Goal: Navigation & Orientation: Find specific page/section

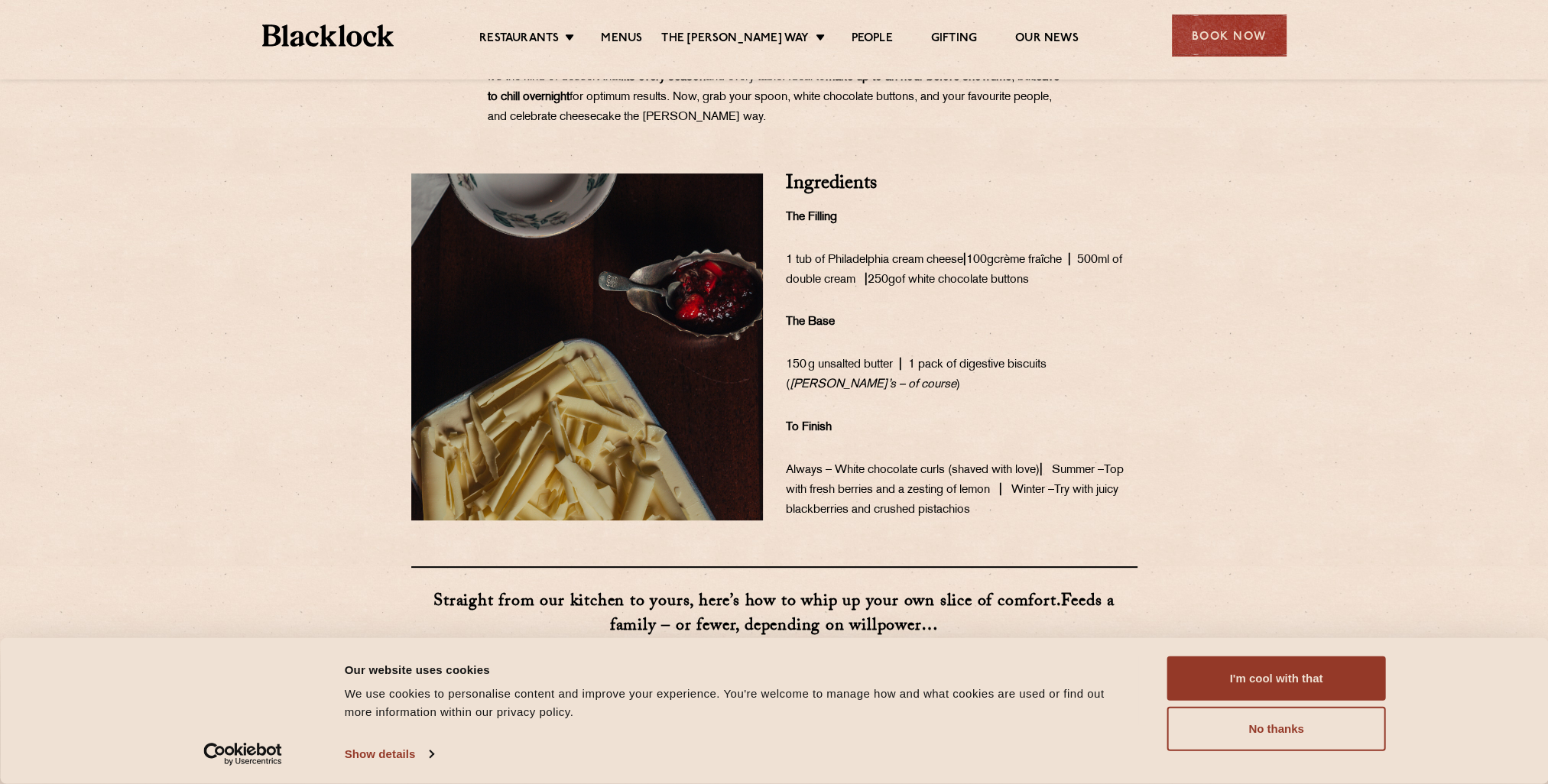
scroll to position [535, 0]
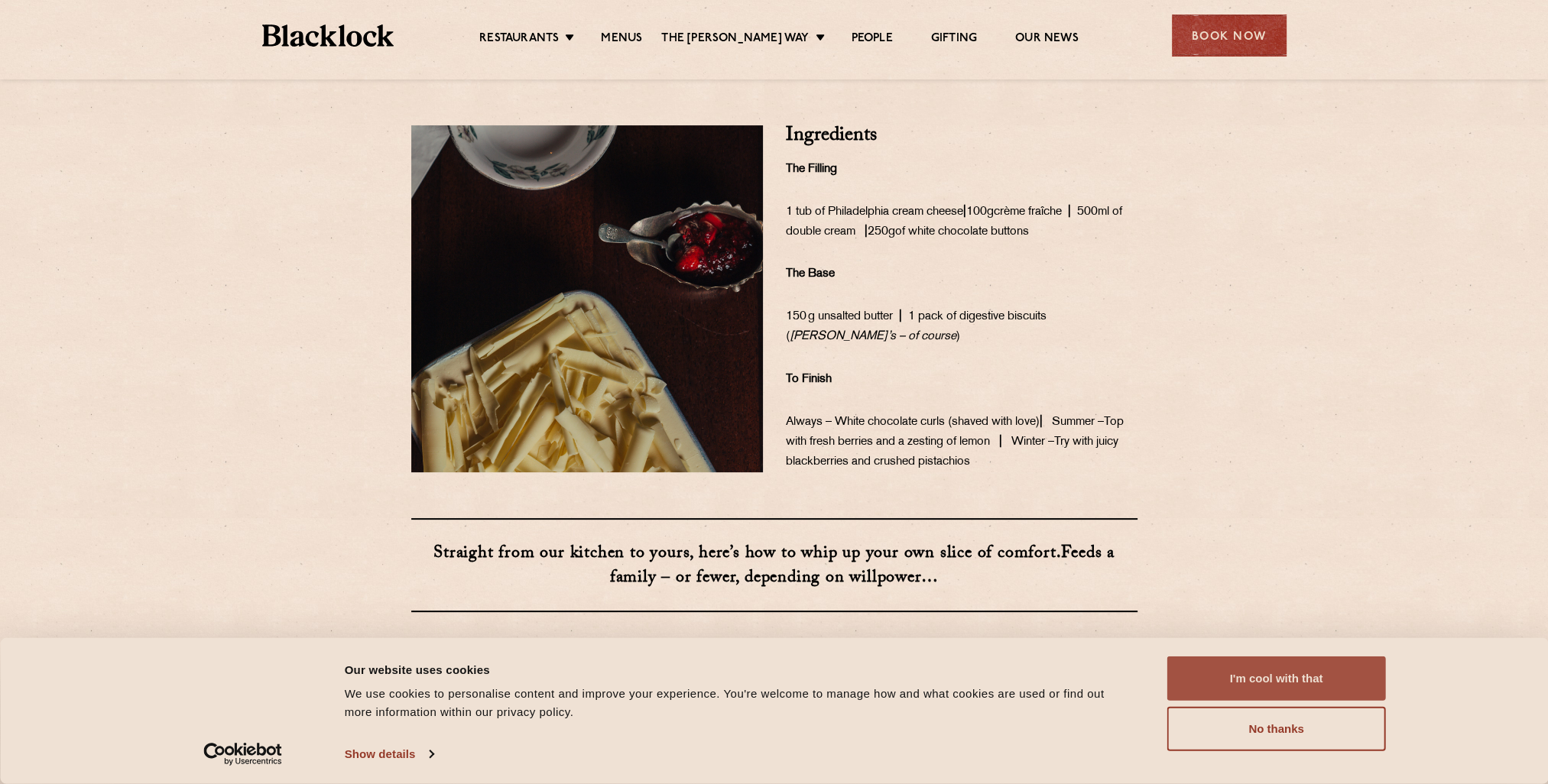
click at [1294, 665] on button "I'm cool with that" at bounding box center [1276, 679] width 219 height 44
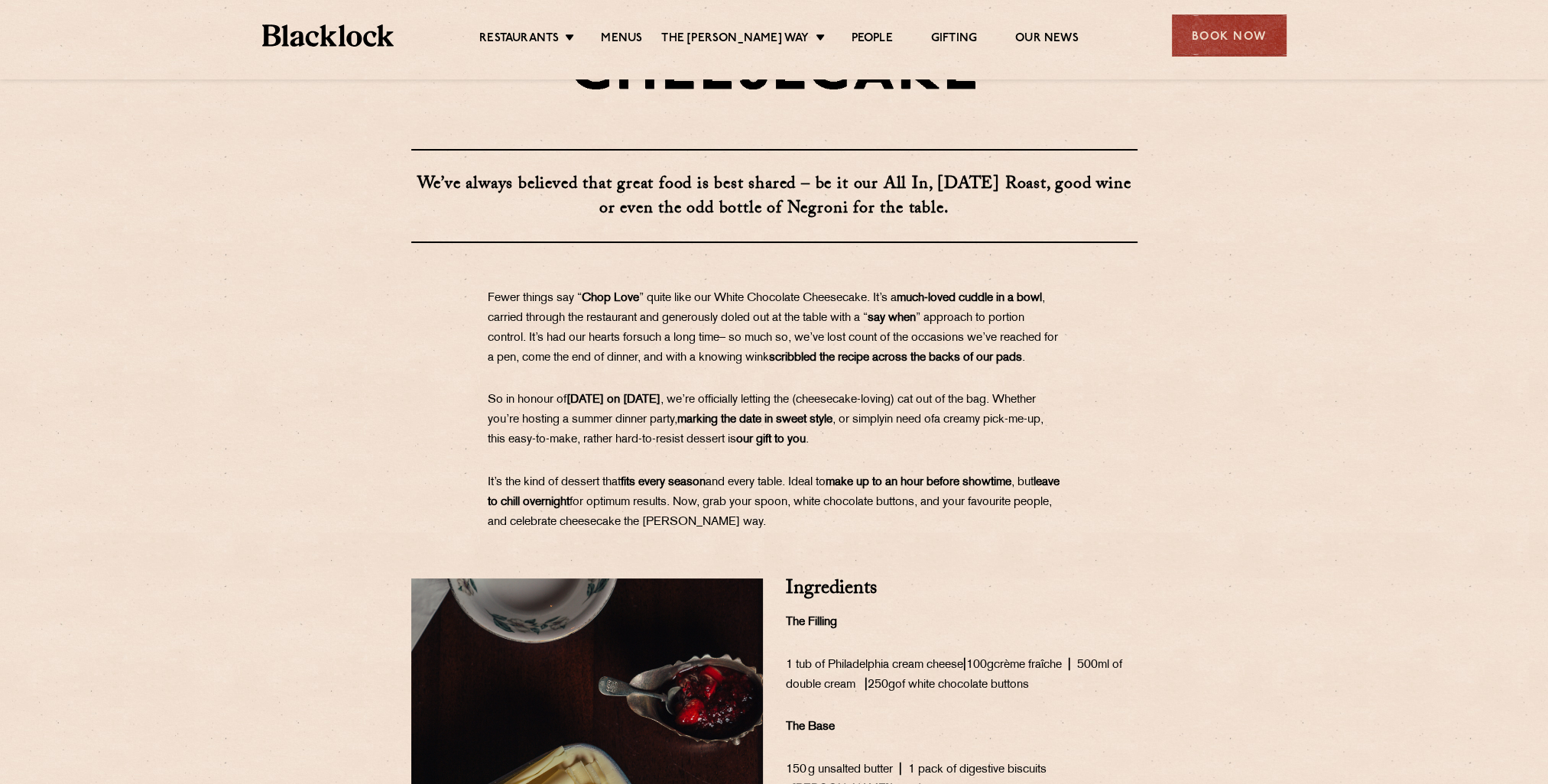
scroll to position [0, 0]
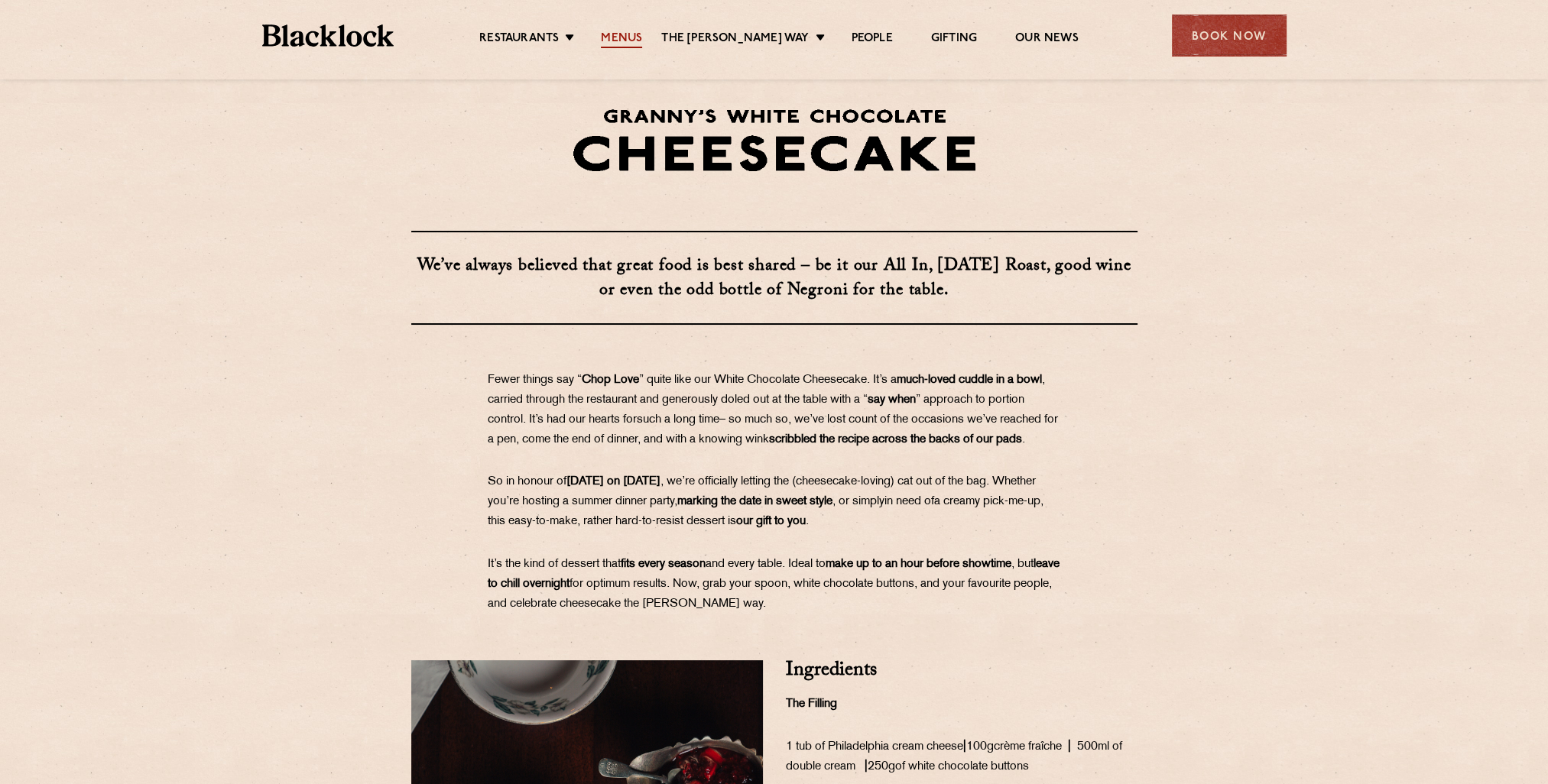
click at [642, 38] on link "Menus" at bounding box center [622, 40] width 41 height 17
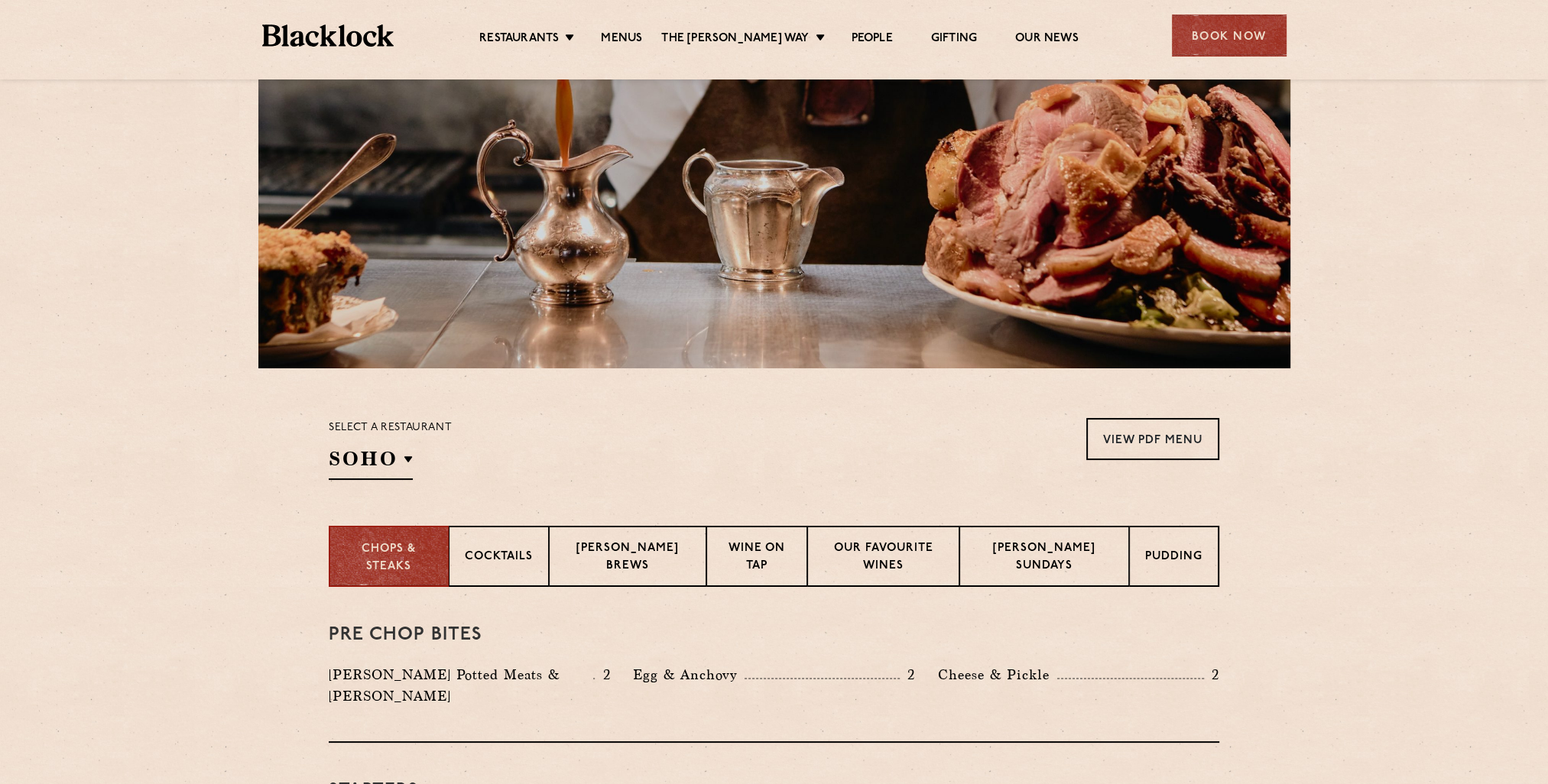
scroll to position [305, 0]
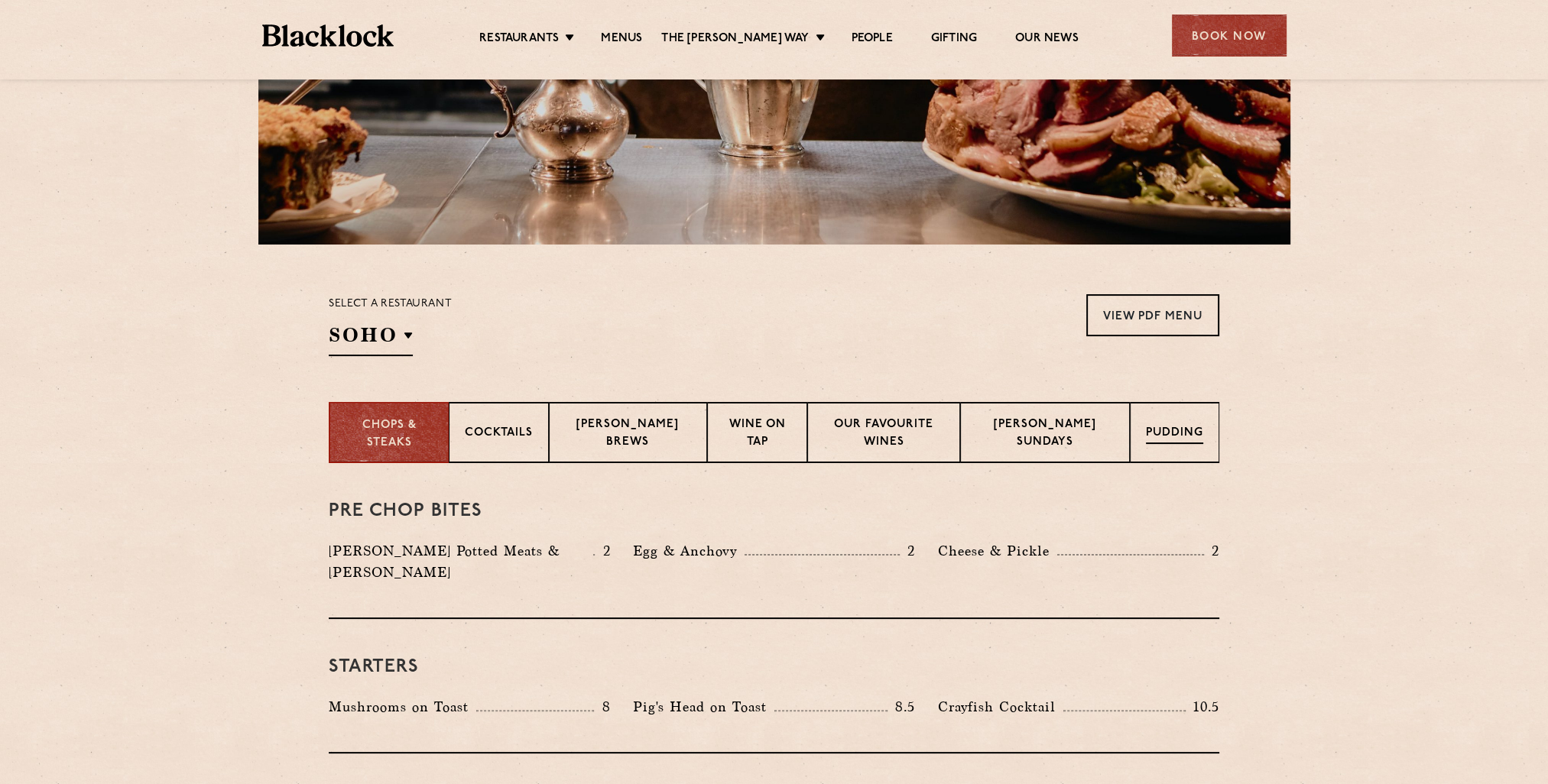
click at [1216, 430] on div "Pudding" at bounding box center [1174, 433] width 90 height 61
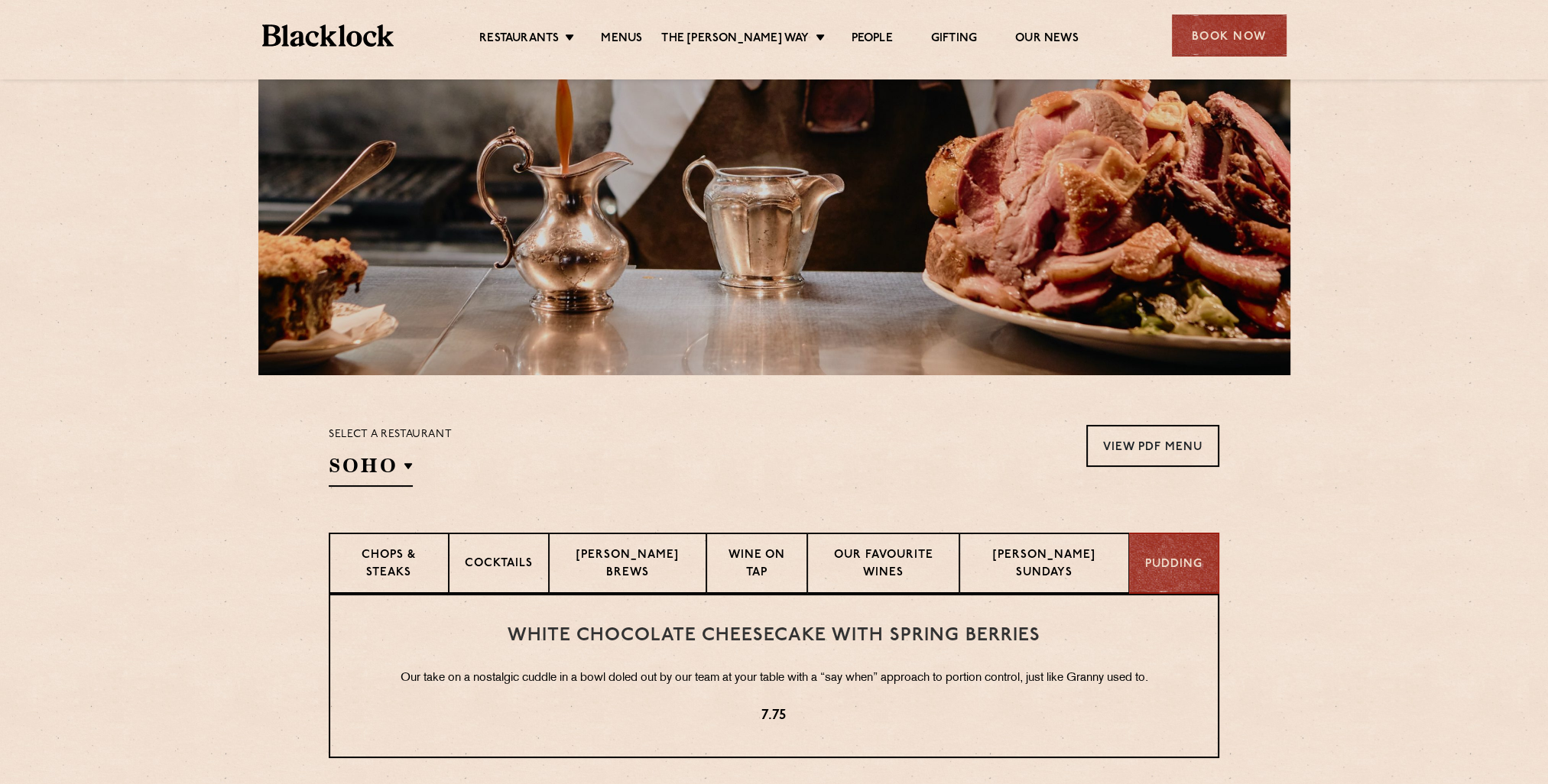
scroll to position [0, 0]
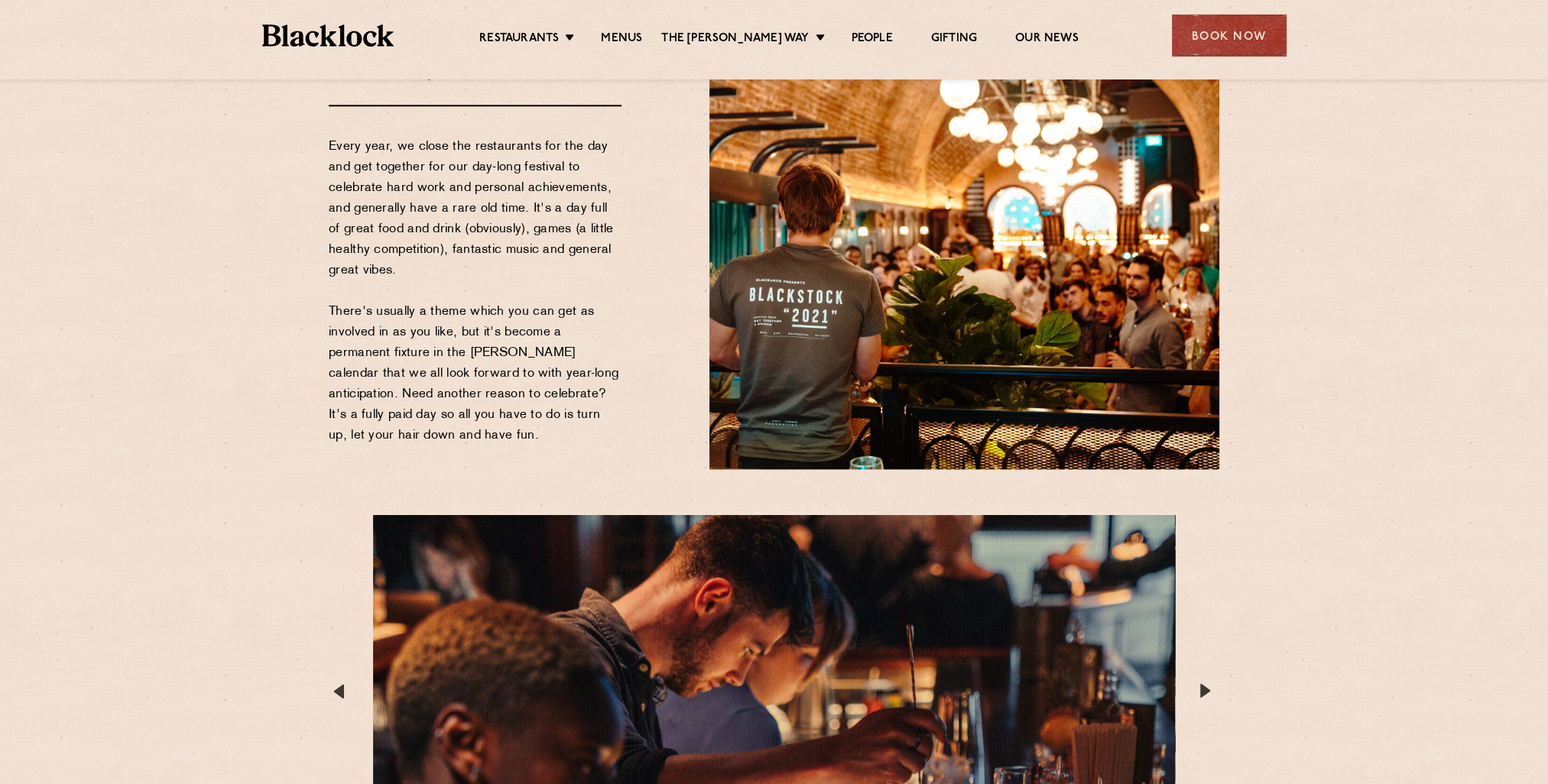
scroll to position [2739, 0]
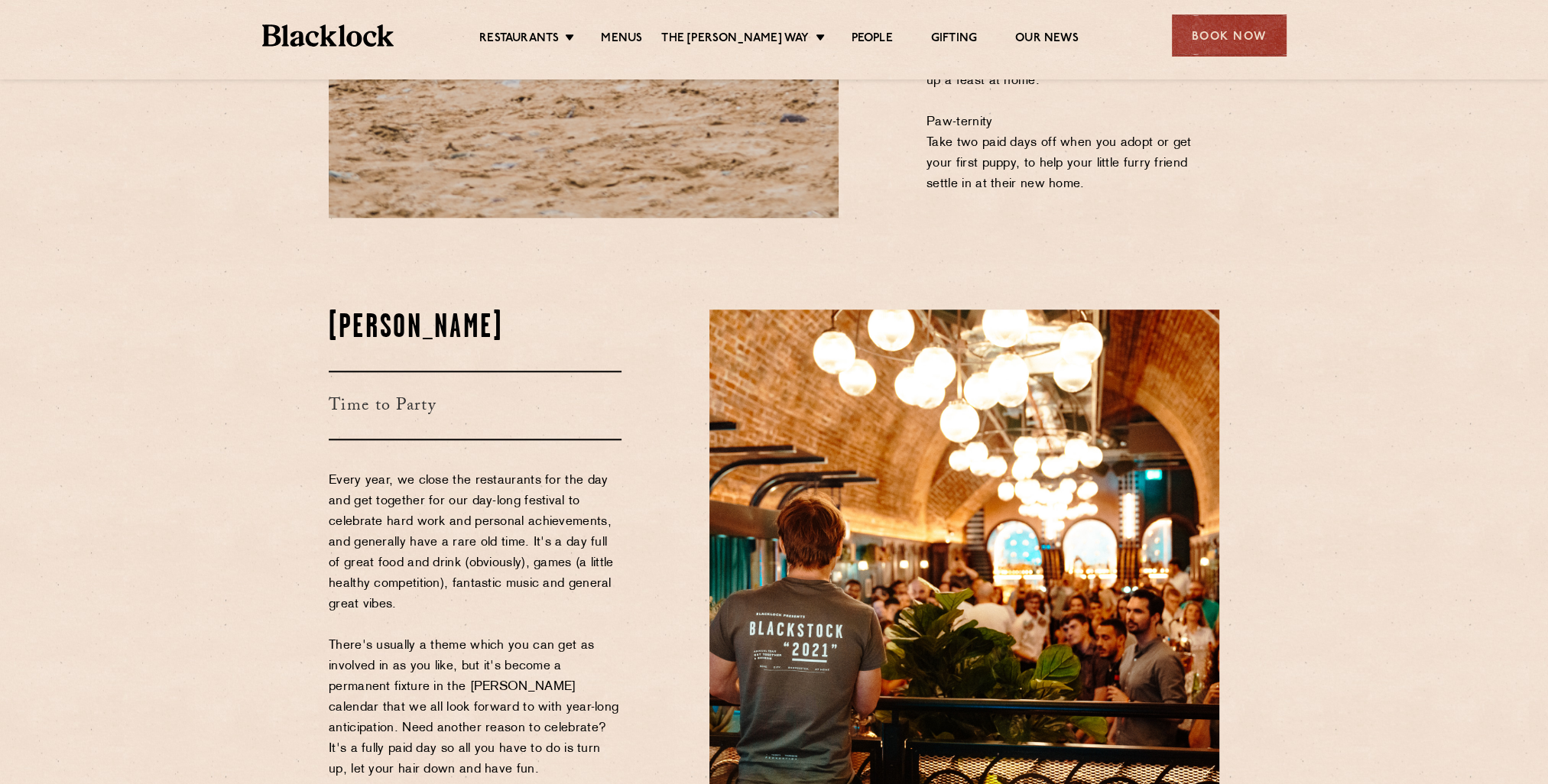
scroll to position [1898, 0]
